Goal: Task Accomplishment & Management: Manage account settings

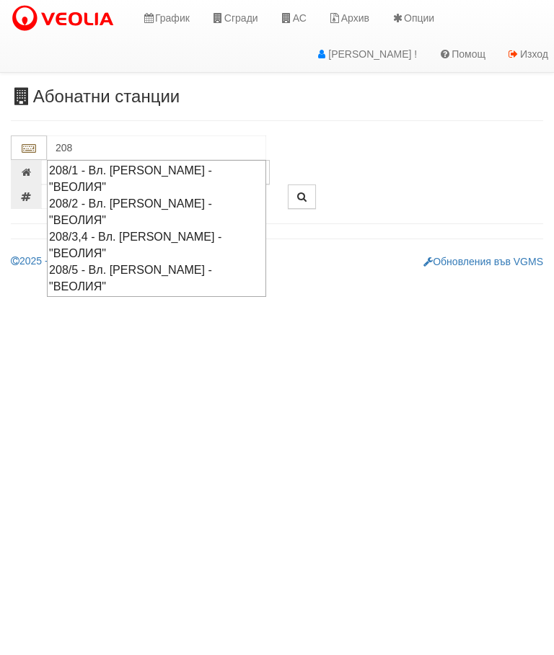
click at [171, 168] on div "208/1 - Вл. [PERSON_NAME] - "ВЕОЛИЯ"" at bounding box center [156, 178] width 215 height 33
type input "208/1 - Вл. [PERSON_NAME] - "ВЕОЛИЯ""
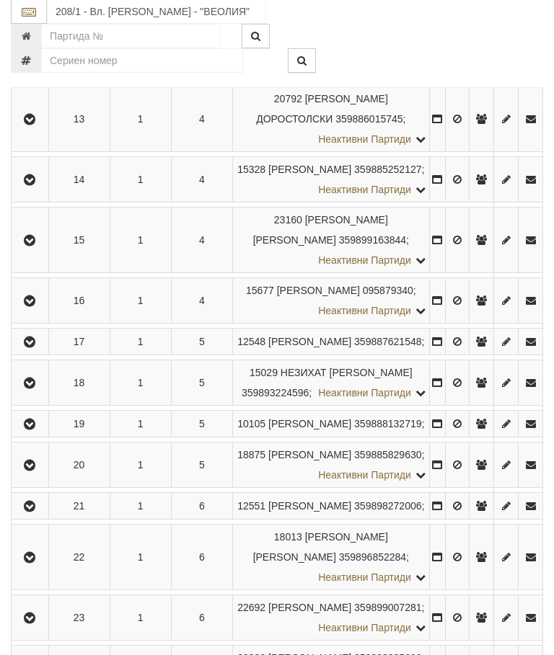
scroll to position [799, 0]
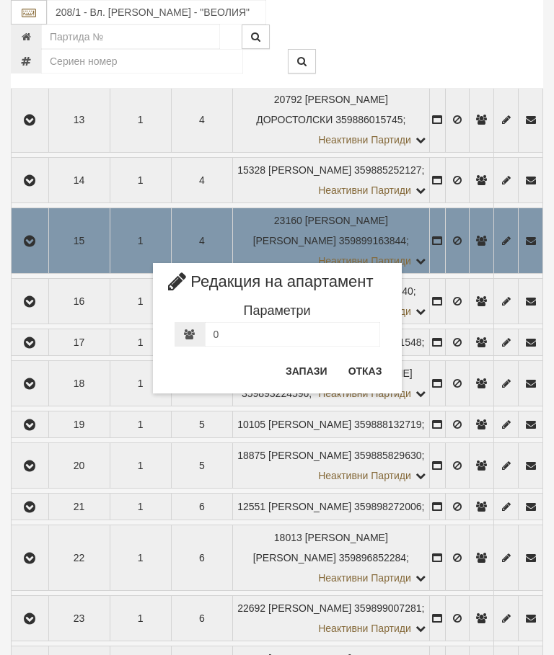
click at [371, 370] on button "Отказ" at bounding box center [365, 371] width 51 height 23
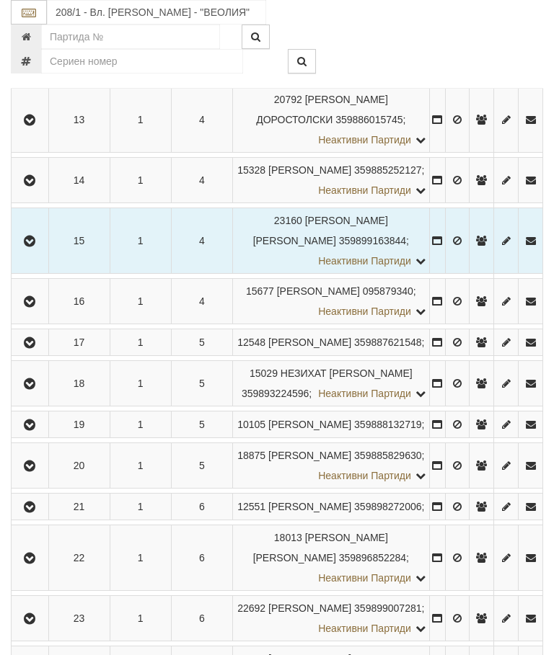
click at [32, 247] on icon "button" at bounding box center [29, 241] width 17 height 10
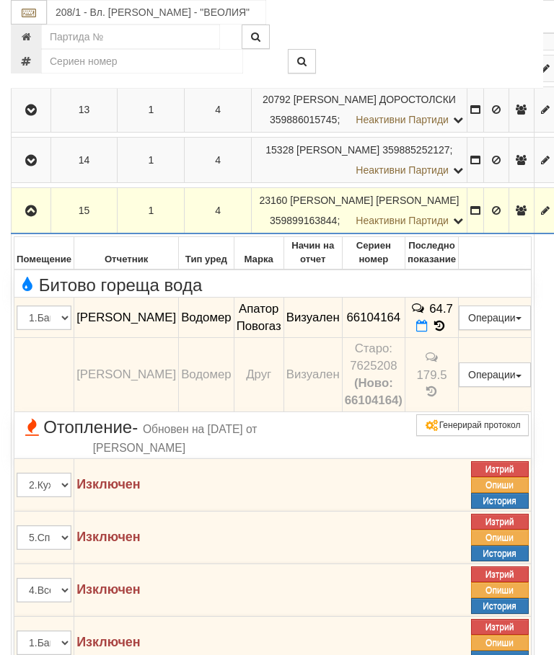
click at [0, 0] on button "Редакция / Протокол" at bounding box center [0, 0] width 0 height 0
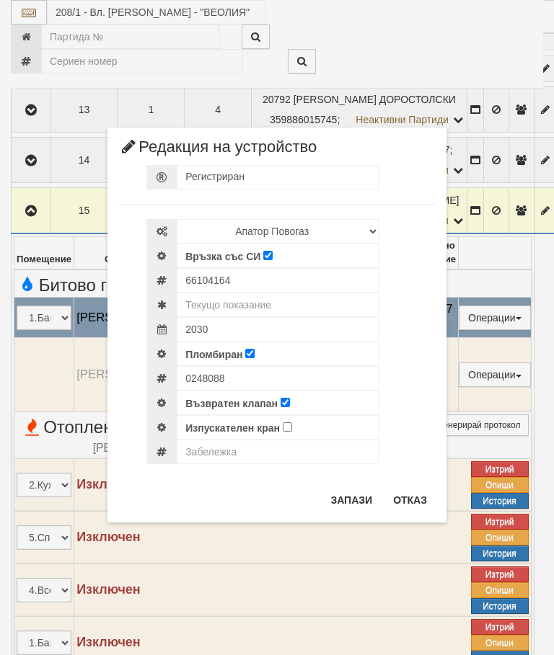
click at [502, 45] on div "× Редакция на устройство Регистриран Избери Марка и модел Апатор Повогаз Друг К…" at bounding box center [276, 261] width 541 height 523
click at [405, 497] on button "Отказ" at bounding box center [409, 500] width 51 height 23
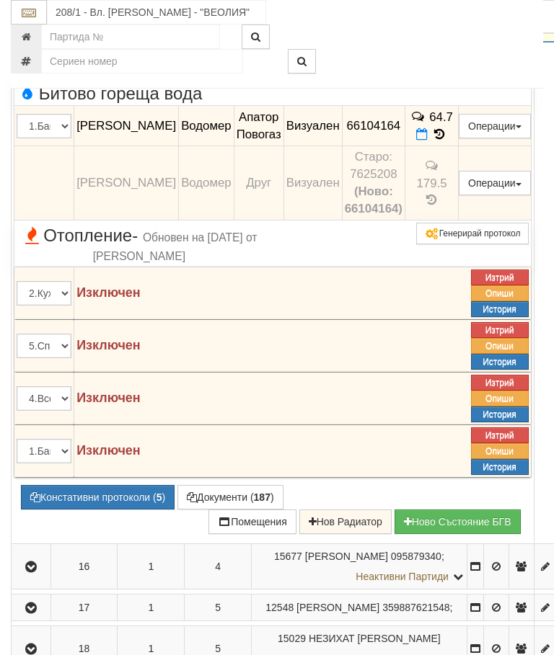
scroll to position [1114, 0]
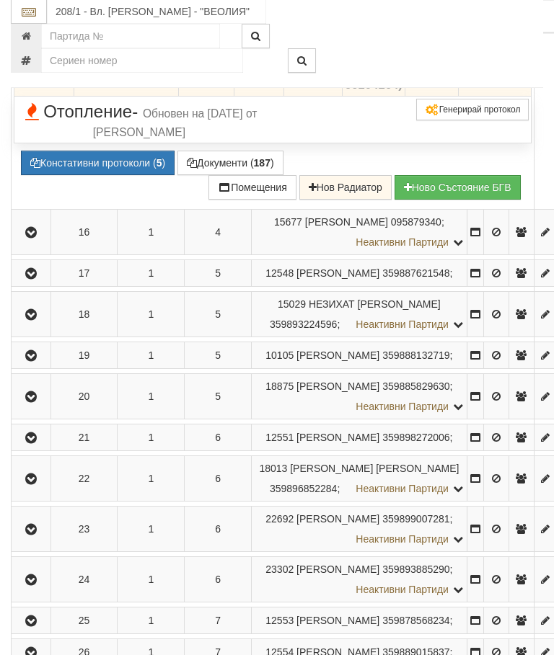
click at [110, 176] on button "Констативни протоколи ( 5 )" at bounding box center [98, 163] width 154 height 25
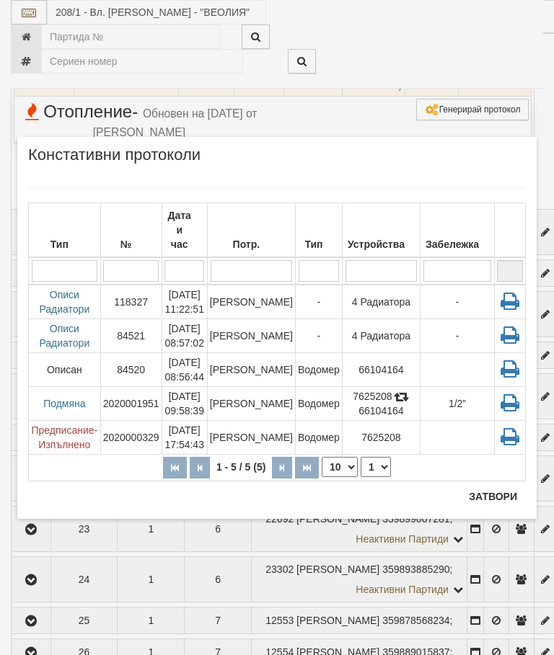
scroll to position [1169, 0]
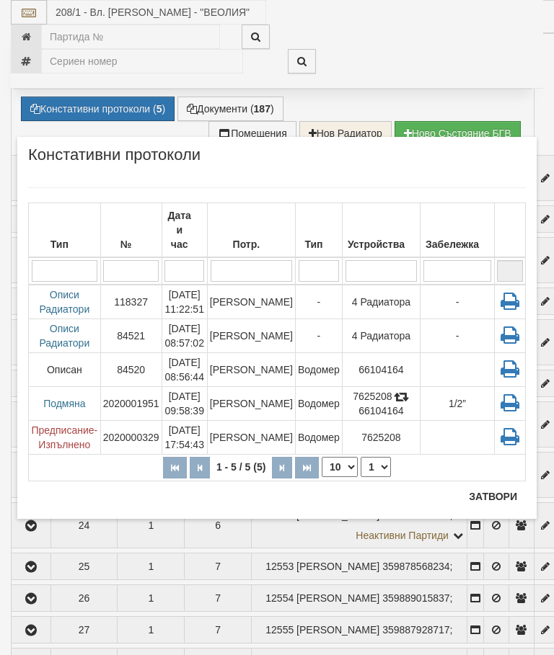
click at [260, 386] on td "[PERSON_NAME]" at bounding box center [251, 403] width 88 height 34
click at [311, 386] on td "Водомер" at bounding box center [318, 403] width 47 height 34
click at [259, 353] on td "[PERSON_NAME]" at bounding box center [251, 370] width 88 height 34
click at [482, 486] on button "Затвори" at bounding box center [493, 496] width 66 height 23
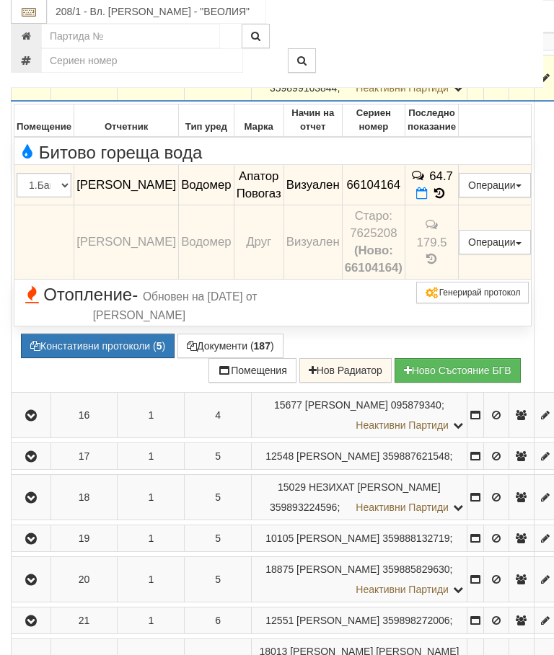
scroll to position [931, 0]
click at [0, 0] on button "Редакция / Протокол" at bounding box center [0, 0] width 0 height 0
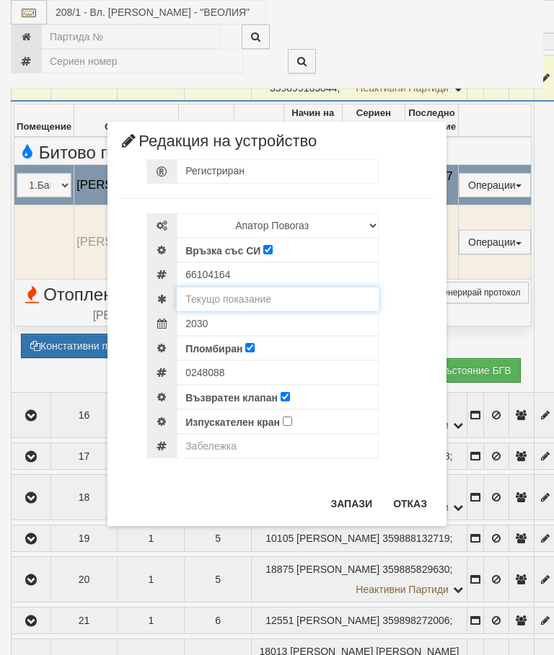
click at [262, 298] on input "text" at bounding box center [278, 299] width 202 height 25
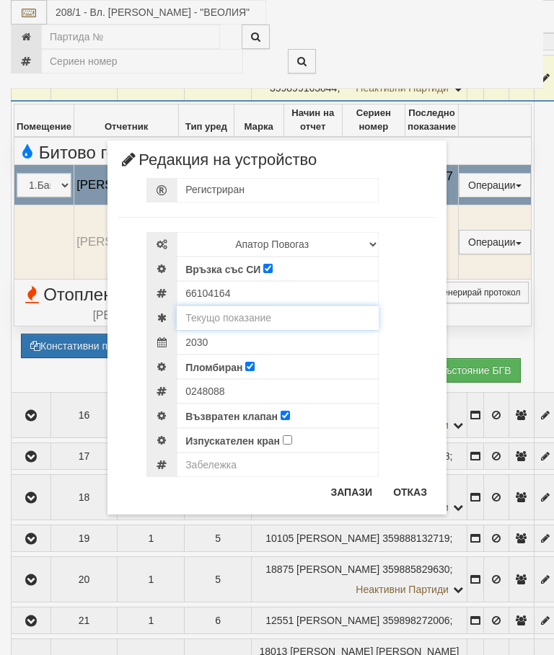
scroll to position [931, 0]
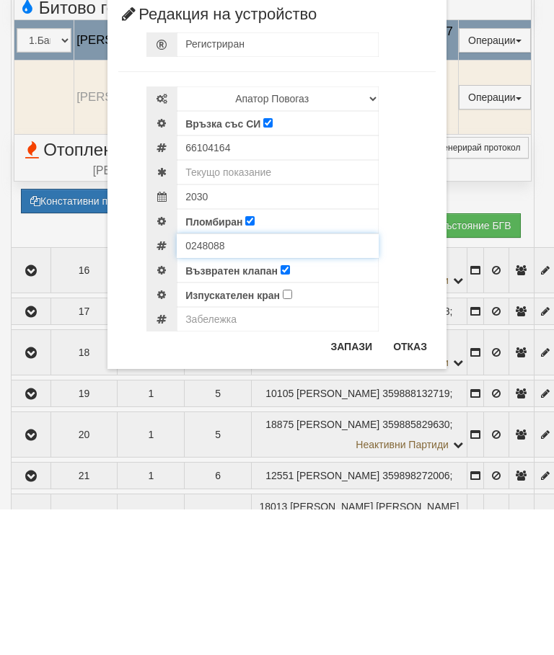
click at [246, 379] on div "0248088" at bounding box center [290, 391] width 289 height 25
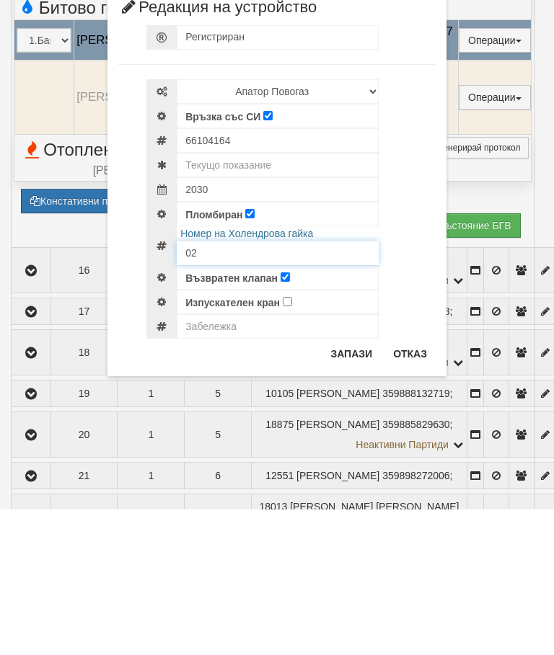
type input "0"
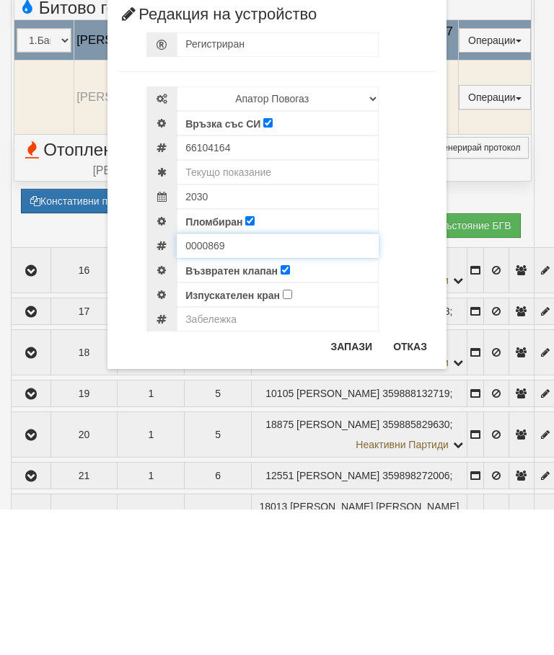
type input "0000869"
click at [267, 306] on input "text" at bounding box center [278, 318] width 202 height 25
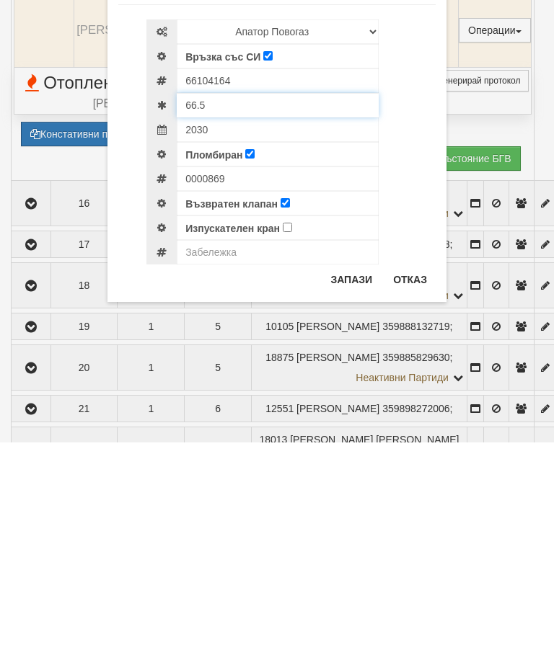
type input "66.5"
click at [347, 481] on button "Запази" at bounding box center [351, 492] width 59 height 23
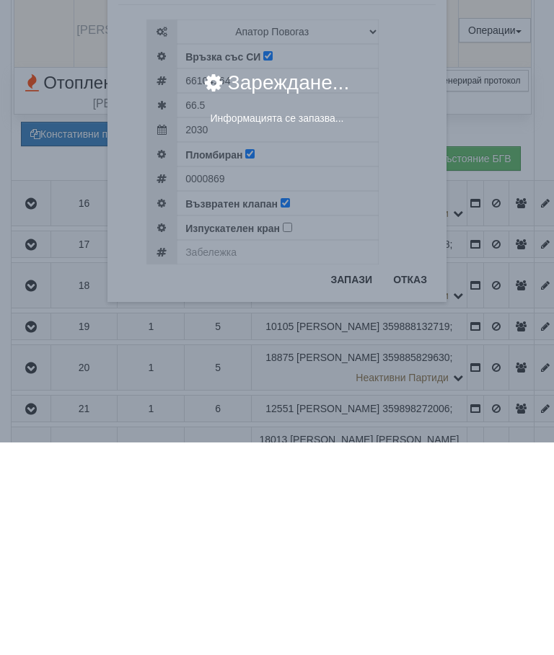
scroll to position [1144, 0]
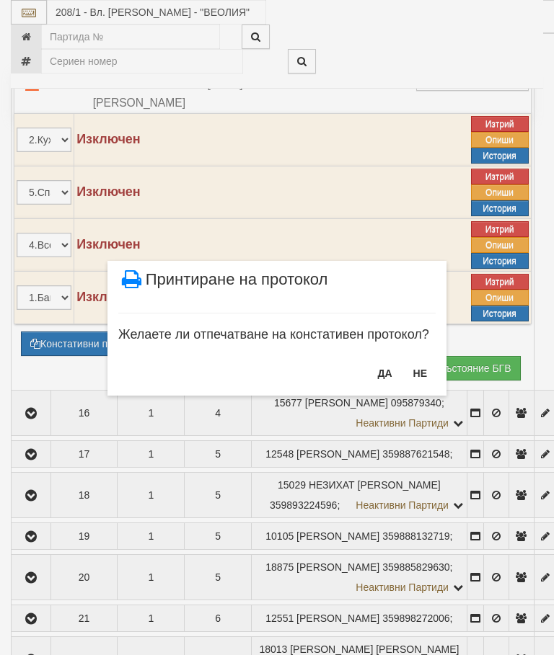
click at [414, 373] on button "НЕ" at bounding box center [419, 373] width 31 height 23
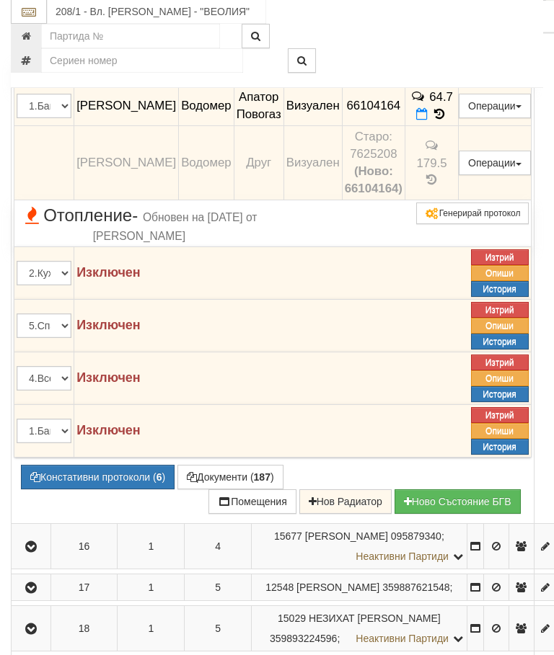
scroll to position [1011, 0]
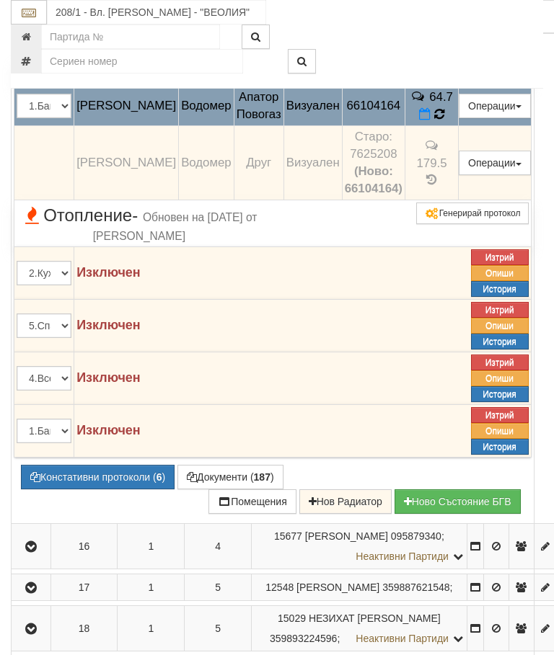
click at [444, 120] on icon at bounding box center [439, 114] width 10 height 12
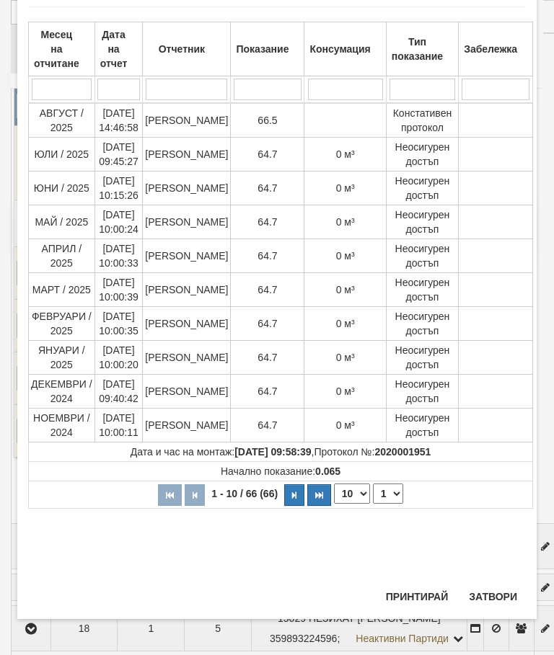
scroll to position [567, 0]
click at [495, 594] on button "Затвори" at bounding box center [493, 596] width 66 height 23
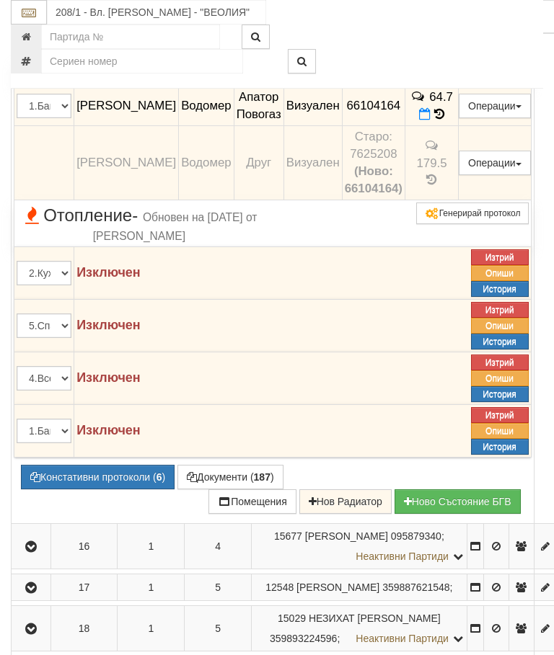
click at [223, 489] on button "Документи ( 187 )" at bounding box center [230, 477] width 106 height 25
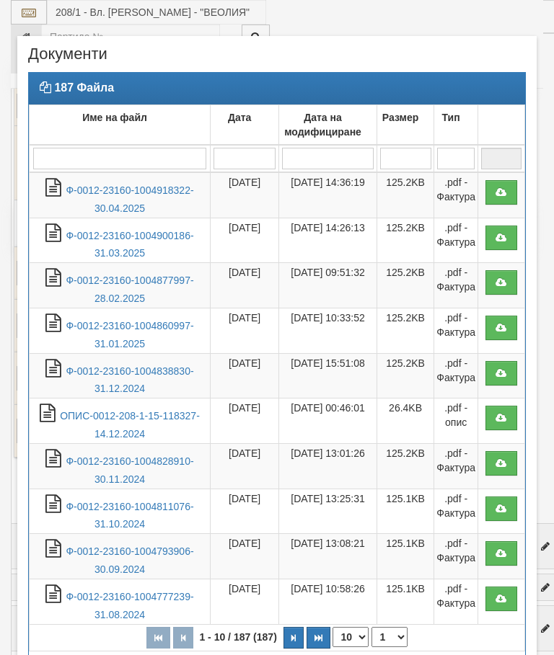
select select "10"
select select "1"
click at [161, 193] on link "Ф-0012-23160-1004918322-30.04.2025" at bounding box center [130, 200] width 128 height 30
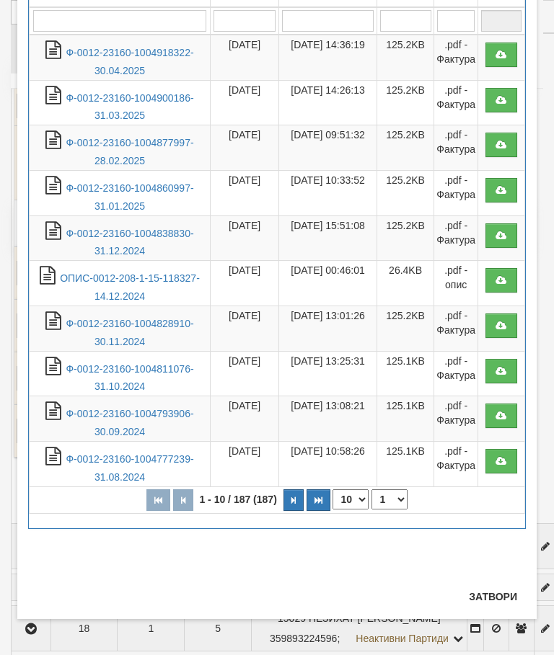
scroll to position [138, 0]
click at [495, 597] on button "Затвори" at bounding box center [493, 596] width 66 height 23
